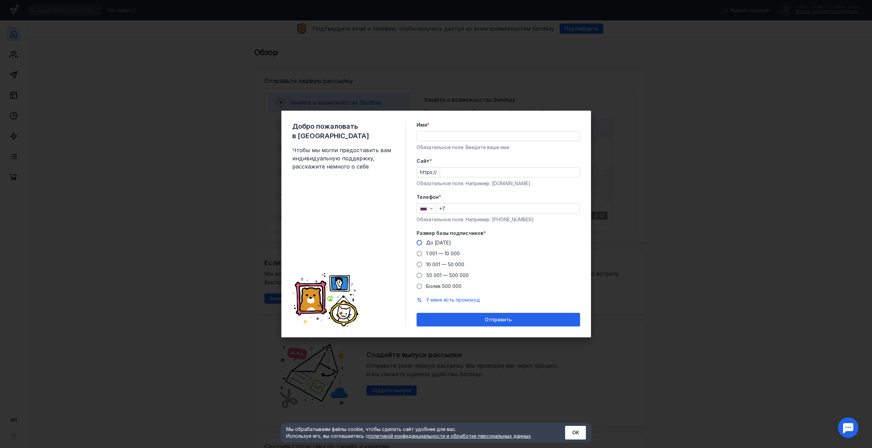
click at [441, 242] on span "До [DATE]" at bounding box center [438, 243] width 25 height 6
click at [0, 0] on input "До [DATE]" at bounding box center [0, 0] width 0 height 0
click at [474, 133] on input "Имя *" at bounding box center [498, 136] width 163 height 10
type input "[PERSON_NAME]"
type input "[DOMAIN_NAME]"
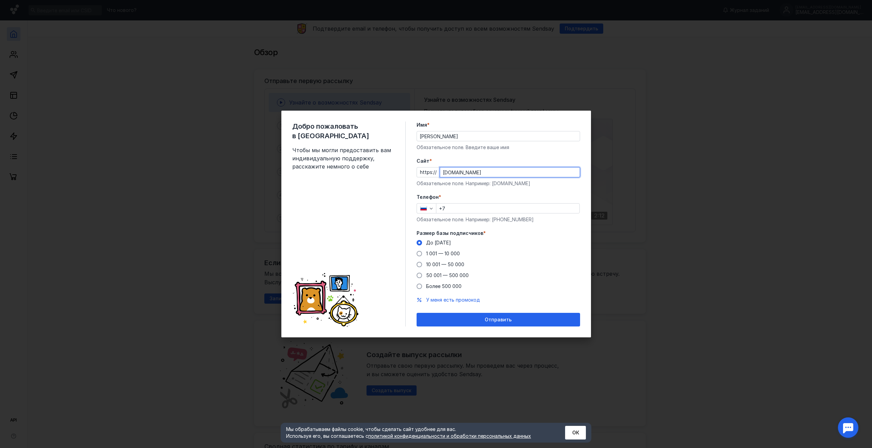
click at [479, 211] on input "+7" at bounding box center [507, 209] width 143 height 10
type input "[PHONE_NUMBER]"
click at [402, 311] on div "Добро пожаловать в Sendsay Чтобы мы могли предоставить вам индивидуальную подде…" at bounding box center [348, 224] width 113 height 205
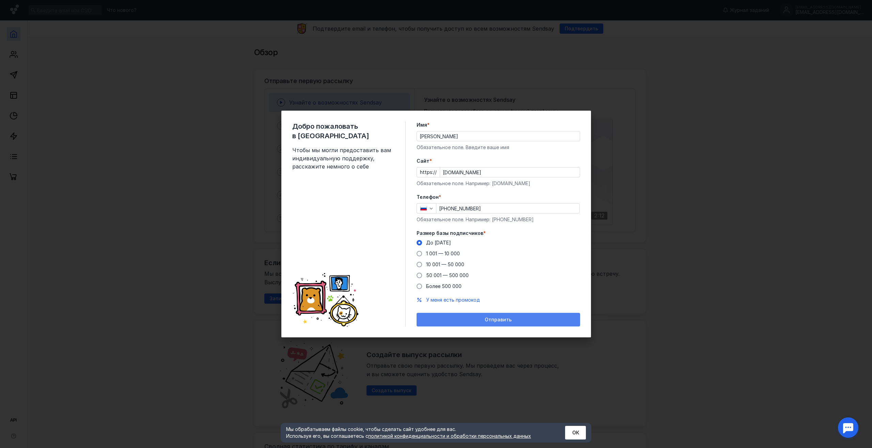
click at [461, 315] on div "Отправить" at bounding box center [499, 320] width 164 height 14
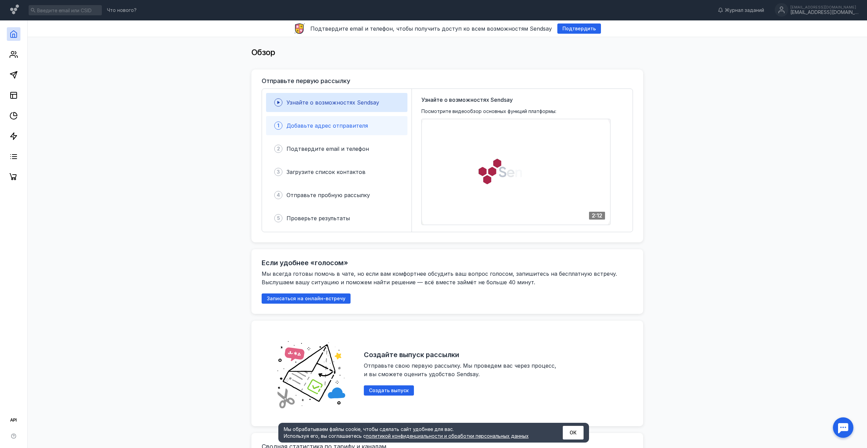
click at [322, 127] on span "Добавьте адрес отправителя" at bounding box center [326, 125] width 81 height 7
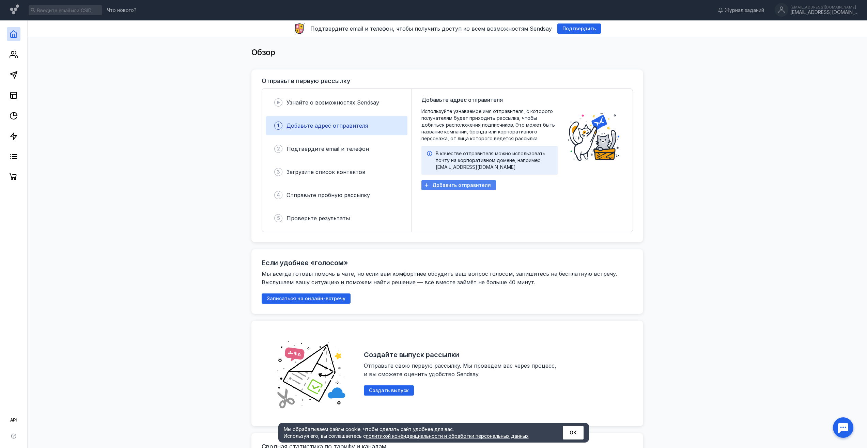
click at [452, 186] on span "Добавить отправителя" at bounding box center [461, 186] width 59 height 6
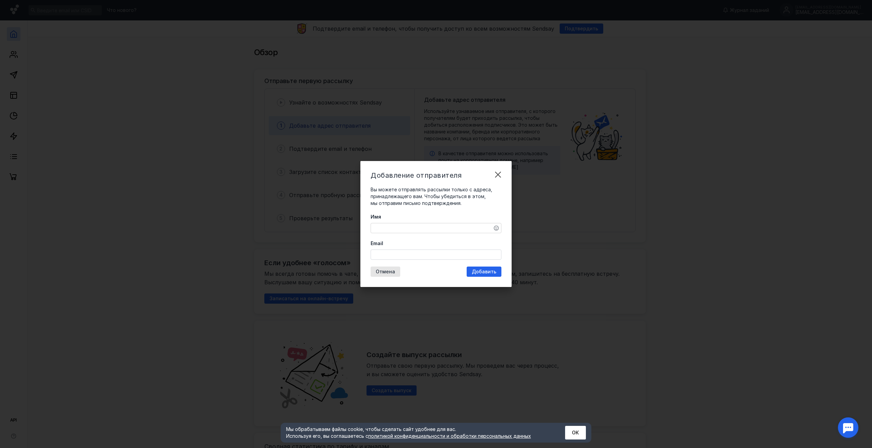
click at [412, 224] on textarea "Имя" at bounding box center [436, 228] width 130 height 10
type textarea "[PERSON_NAME]"
click at [462, 249] on div "Email" at bounding box center [436, 250] width 131 height 20
click at [461, 253] on input "Email" at bounding box center [436, 255] width 130 height 10
type input "[EMAIL_ADDRESS][DOMAIN_NAME]"
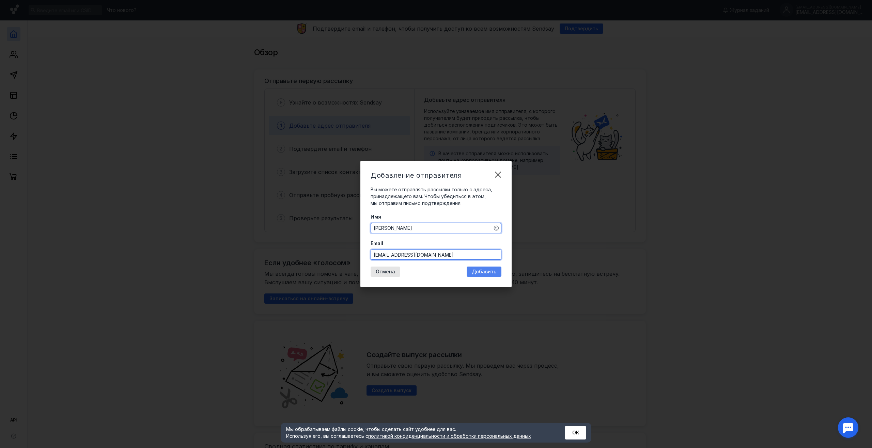
click at [484, 274] on div "Добавление отправителя Вы можете отправлять рассылки только с адреса, принадлеж…" at bounding box center [435, 224] width 151 height 126
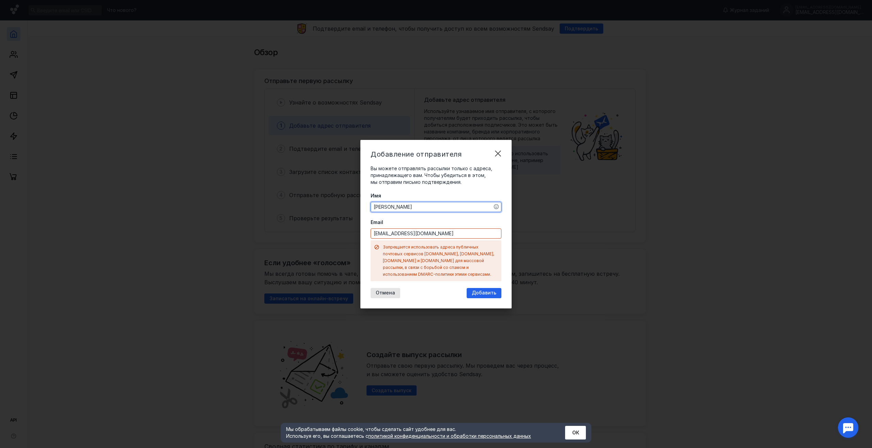
click at [455, 238] on input "[EMAIL_ADDRESS][DOMAIN_NAME]" at bounding box center [436, 234] width 130 height 10
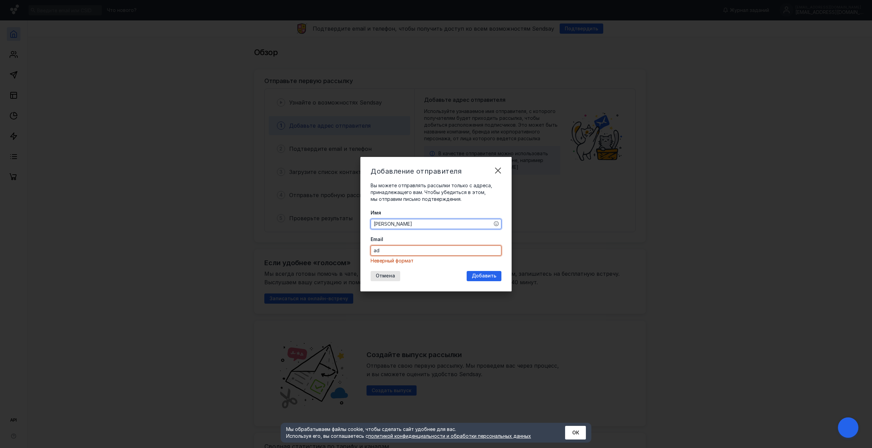
type input "a"
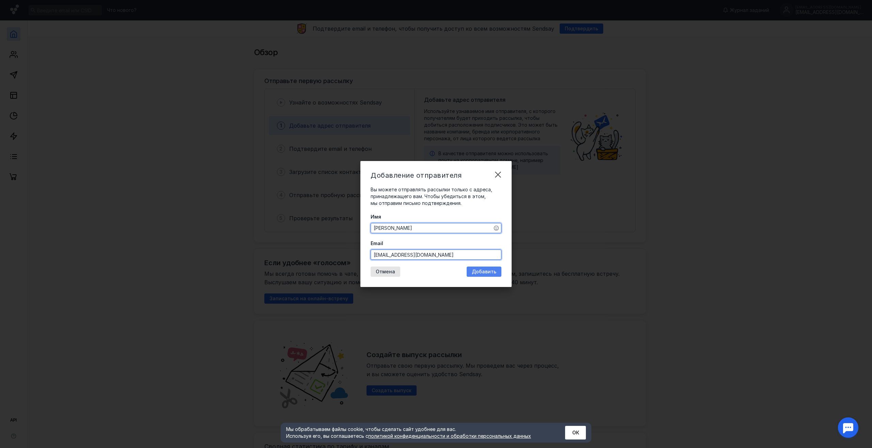
type input "[EMAIL_ADDRESS][DOMAIN_NAME]"
click at [477, 272] on span "Добавить" at bounding box center [484, 272] width 25 height 6
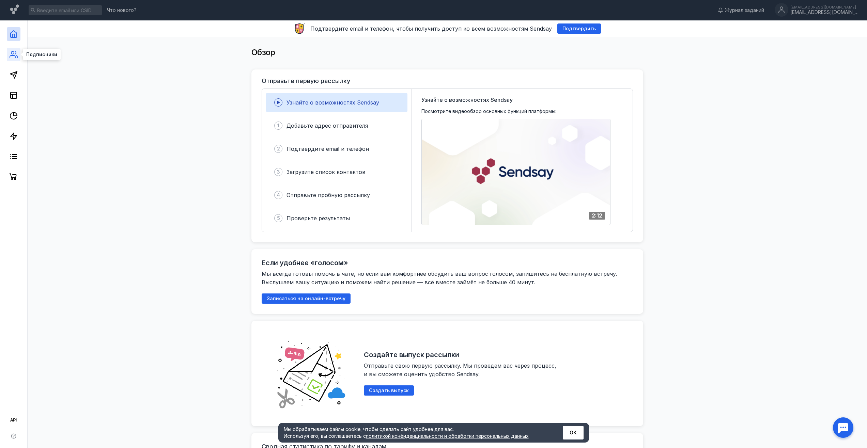
click at [15, 52] on icon at bounding box center [15, 52] width 1 height 3
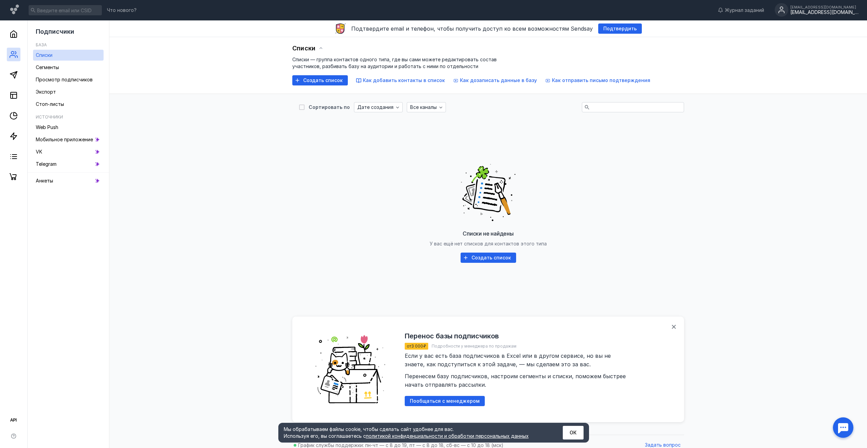
click at [818, 16] on div "[EMAIL_ADDRESS][DOMAIN_NAME] [EMAIL_ADDRESS][DOMAIN_NAME]" at bounding box center [817, 10] width 84 height 14
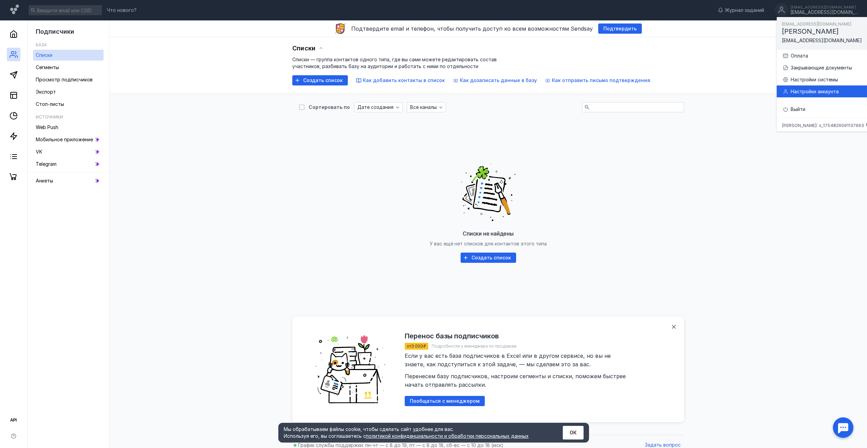
click at [804, 96] on div "Настройки аккаунта" at bounding box center [826, 91] width 89 height 12
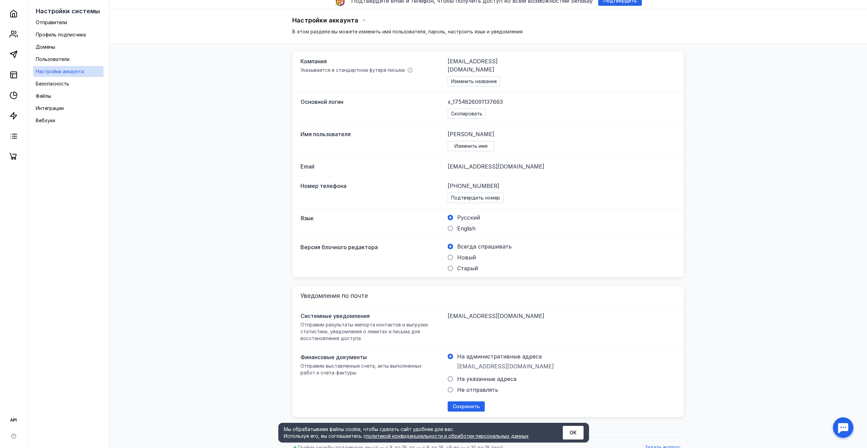
scroll to position [29, 0]
click at [570, 430] on button "ОК" at bounding box center [573, 433] width 21 height 14
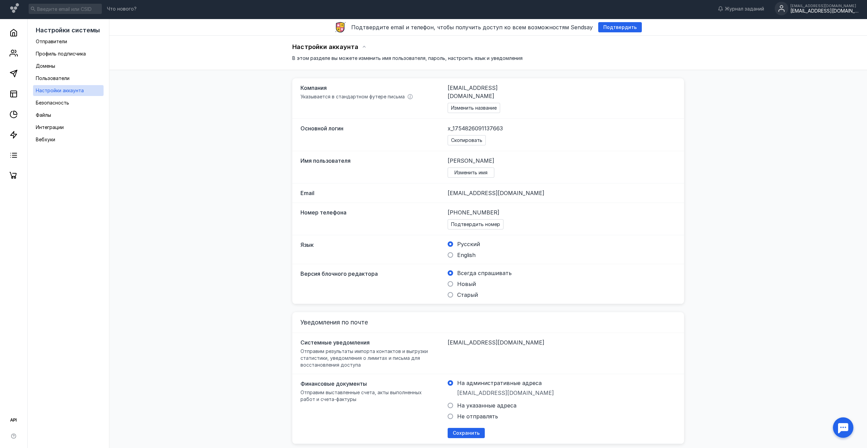
scroll to position [0, 0]
